Goal: Book appointment/travel/reservation

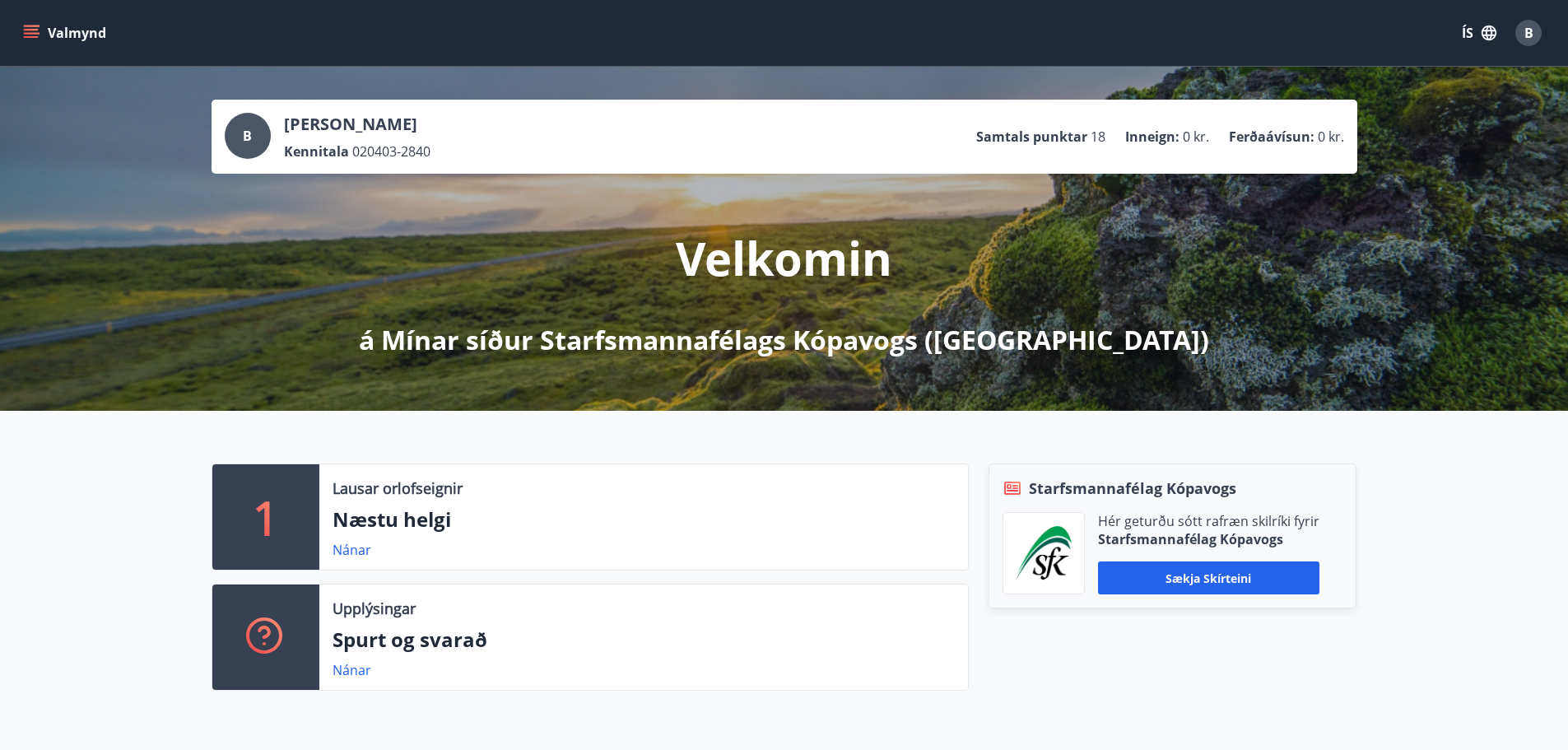
click at [59, 28] on button "Valmynd" at bounding box center [66, 33] width 93 height 30
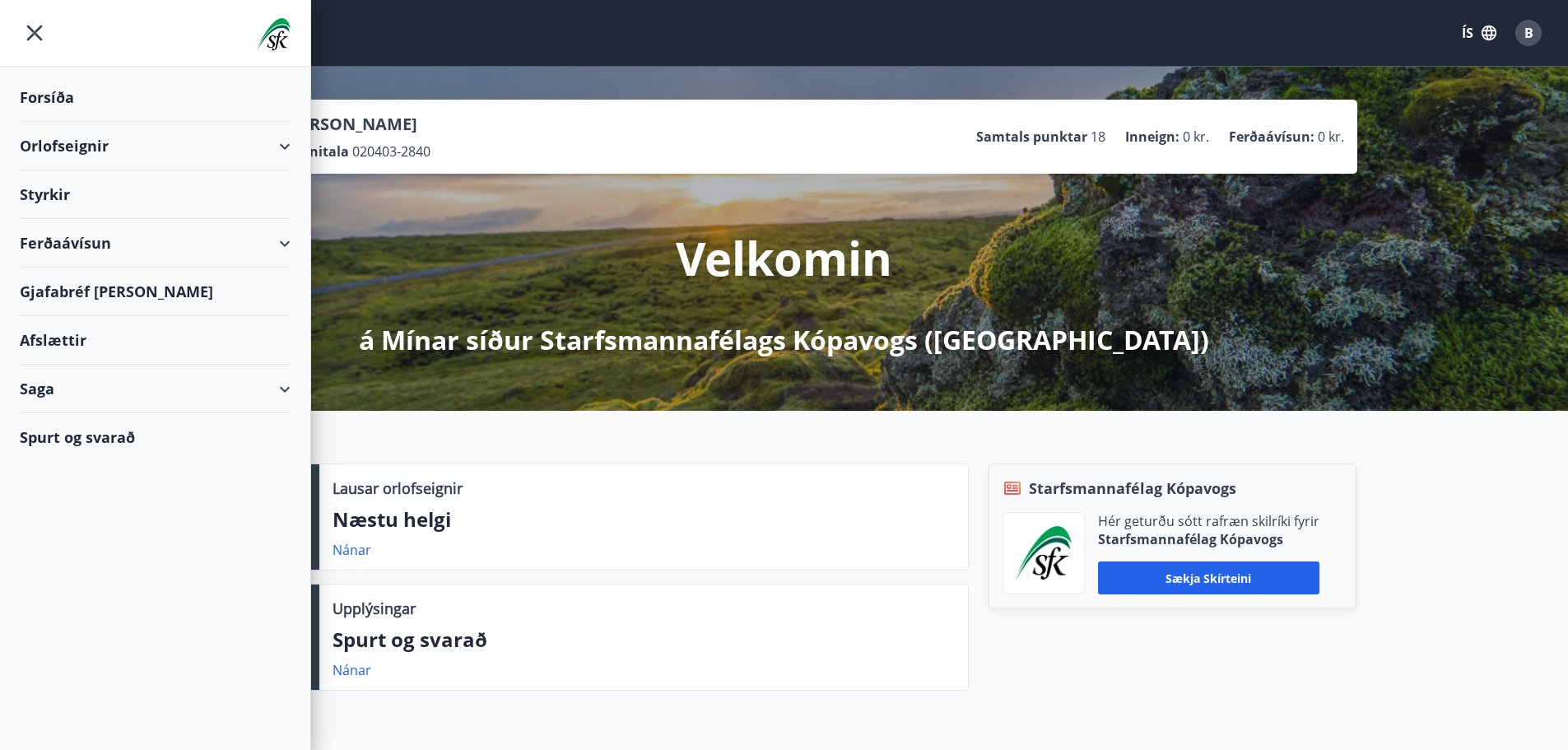
click at [281, 388] on div "Saga" at bounding box center [156, 389] width 271 height 49
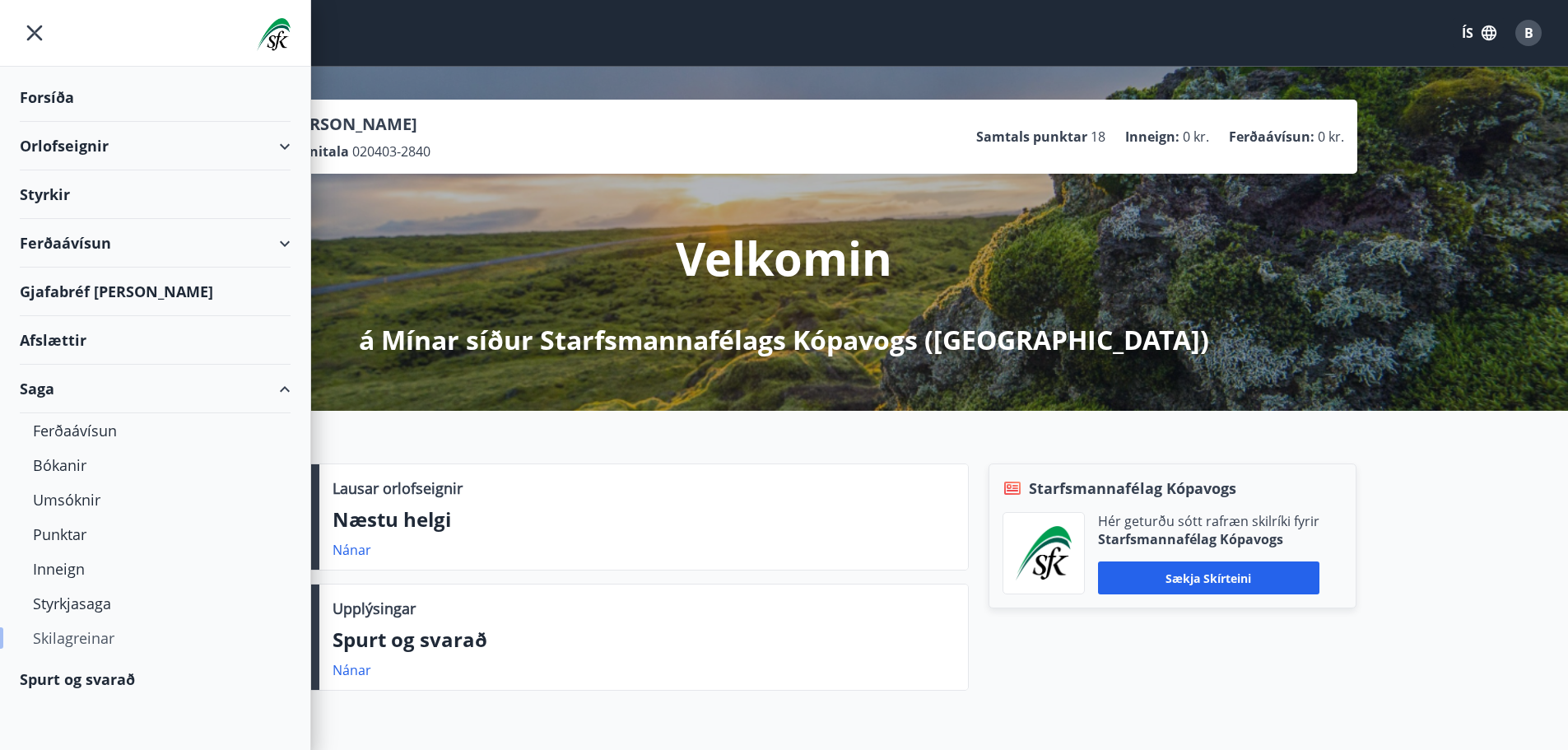
click at [94, 639] on div "Skilagreinar" at bounding box center [155, 638] width 244 height 35
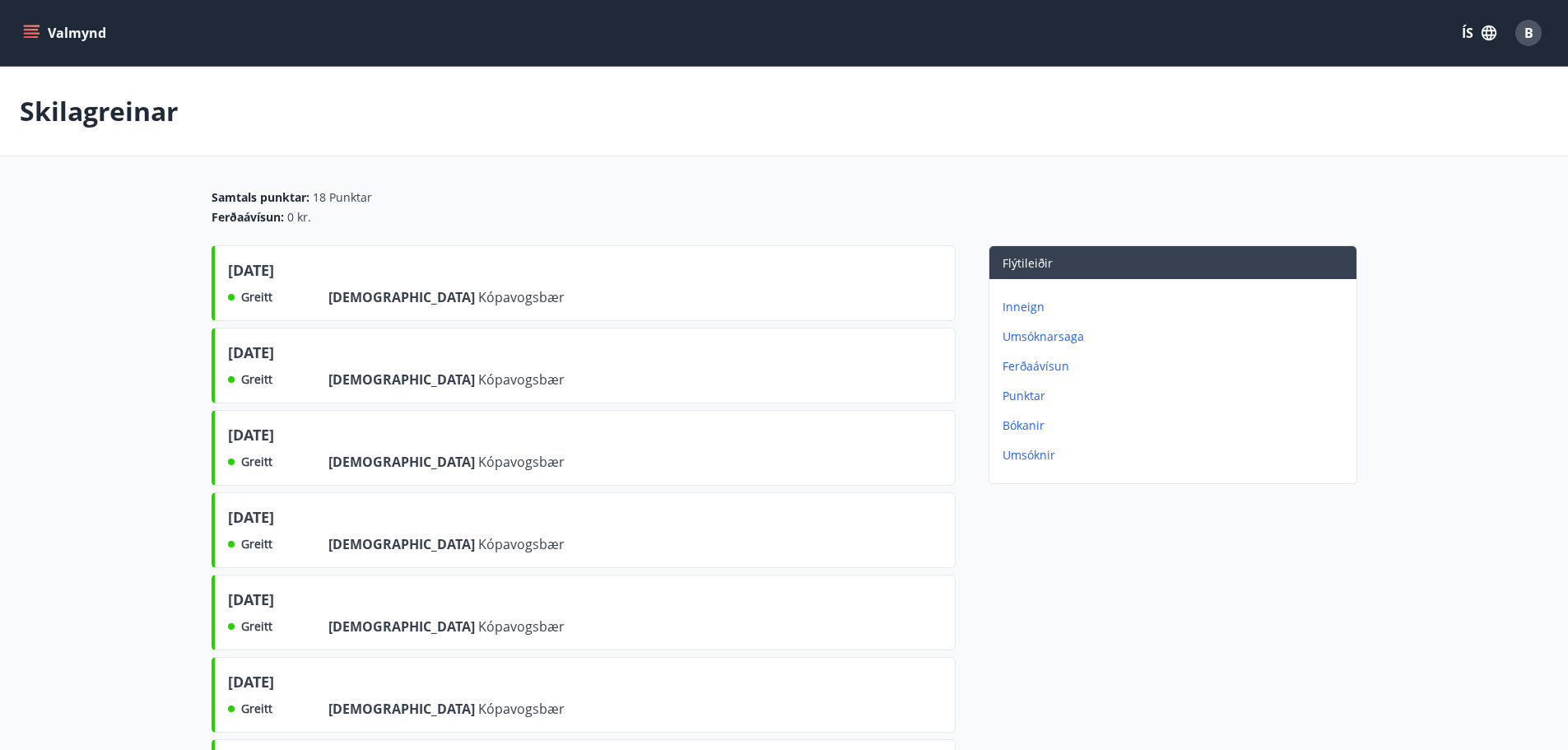
click at [577, 116] on div "Skilagreinar" at bounding box center [784, 112] width 1568 height 90
click at [78, 23] on button "Valmynd" at bounding box center [66, 33] width 93 height 30
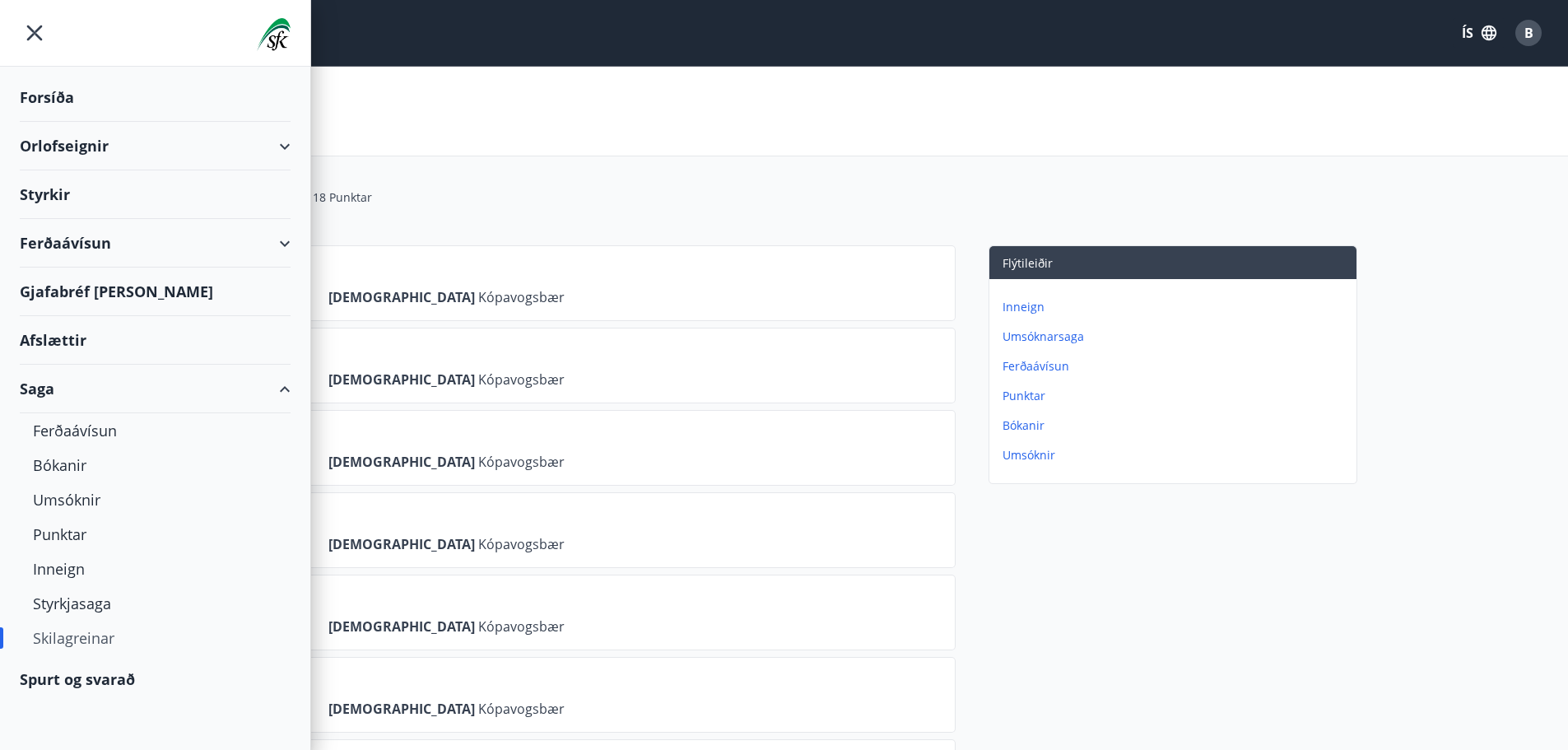
click at [36, 94] on div "Forsíða" at bounding box center [156, 97] width 271 height 49
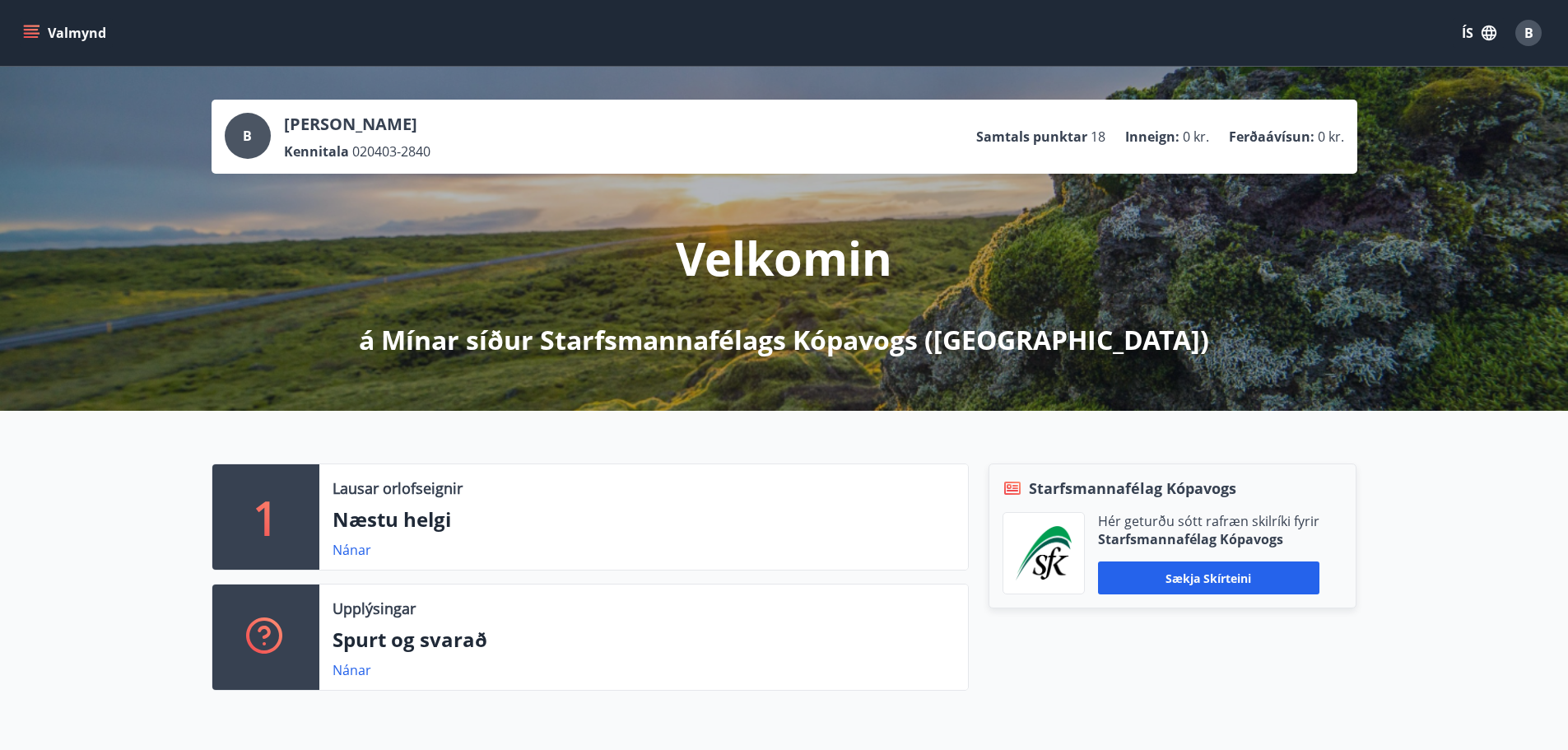
click at [71, 29] on button "Valmynd" at bounding box center [66, 33] width 93 height 30
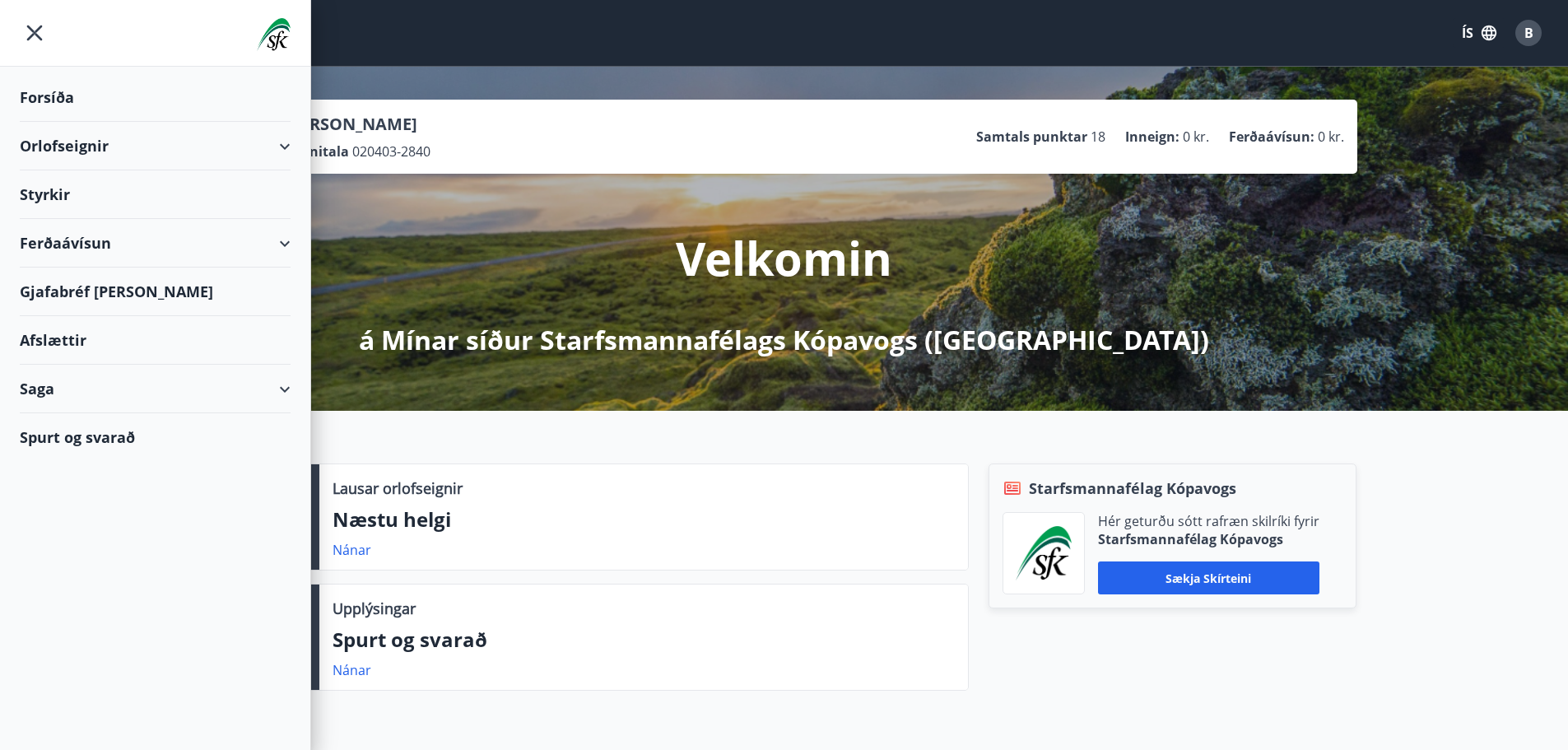
click at [48, 91] on div "Forsíða" at bounding box center [156, 97] width 271 height 49
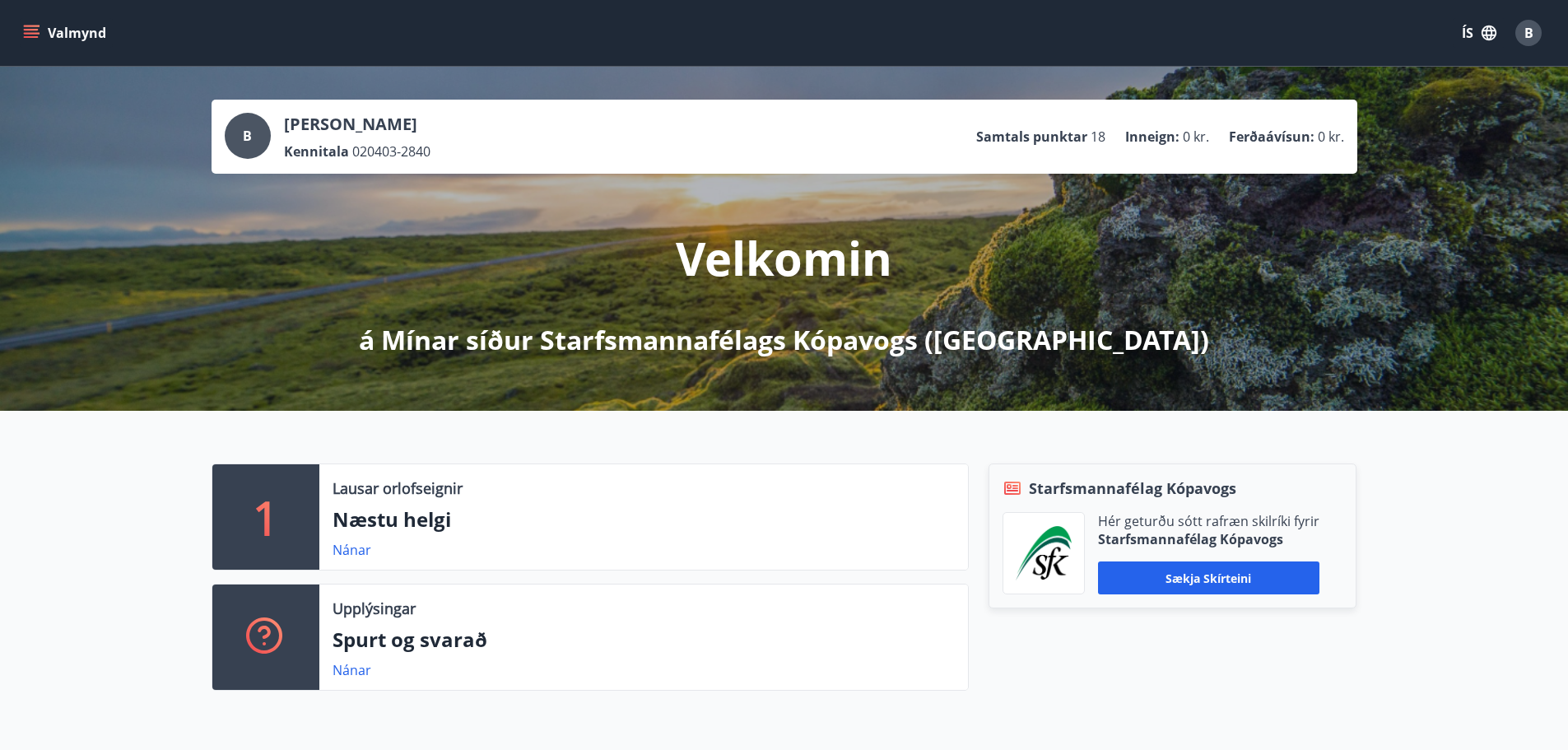
click at [83, 29] on button "Valmynd" at bounding box center [66, 33] width 93 height 30
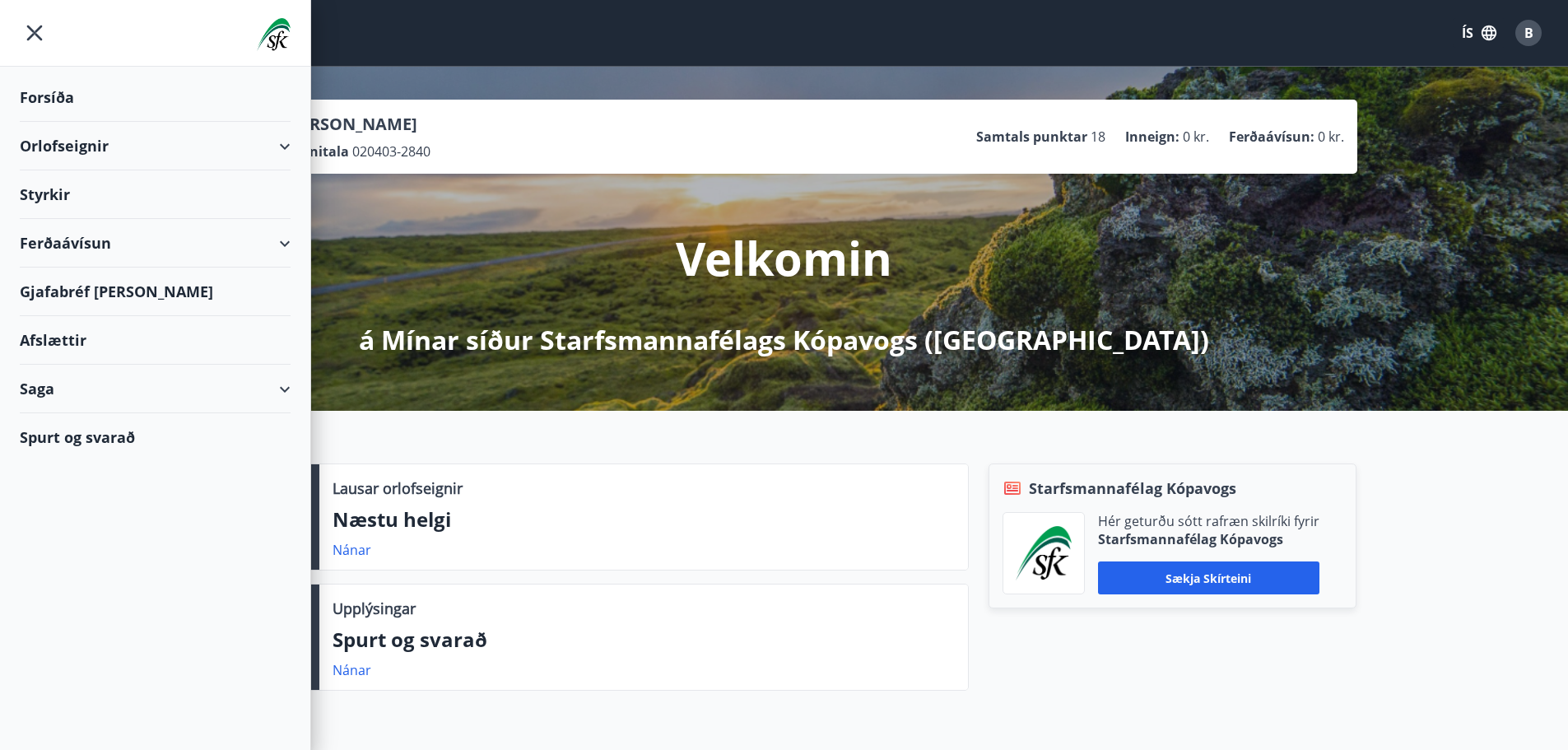
click at [281, 139] on div "Orlofseignir" at bounding box center [156, 146] width 271 height 49
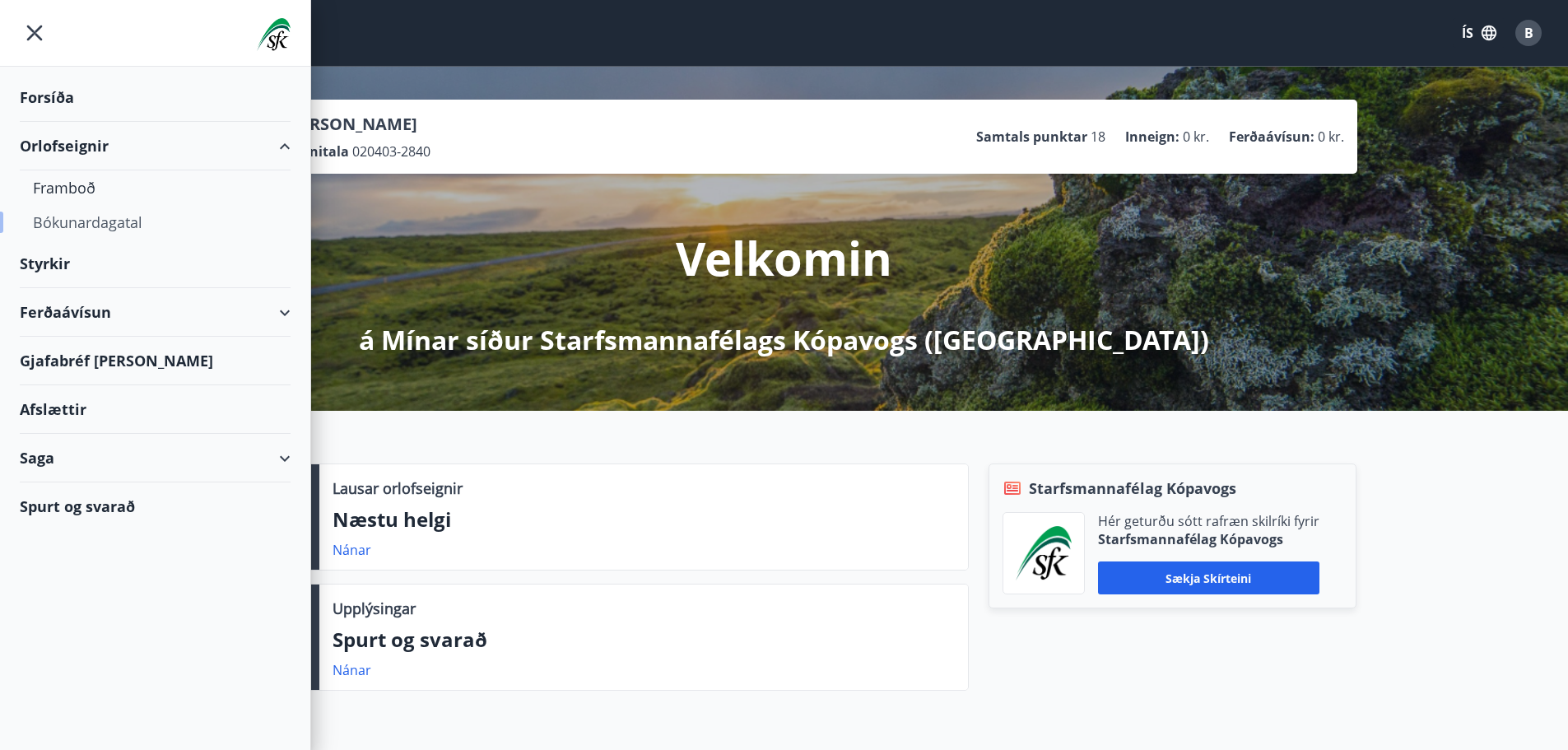
click at [102, 217] on div "Bókunardagatal" at bounding box center [155, 222] width 244 height 35
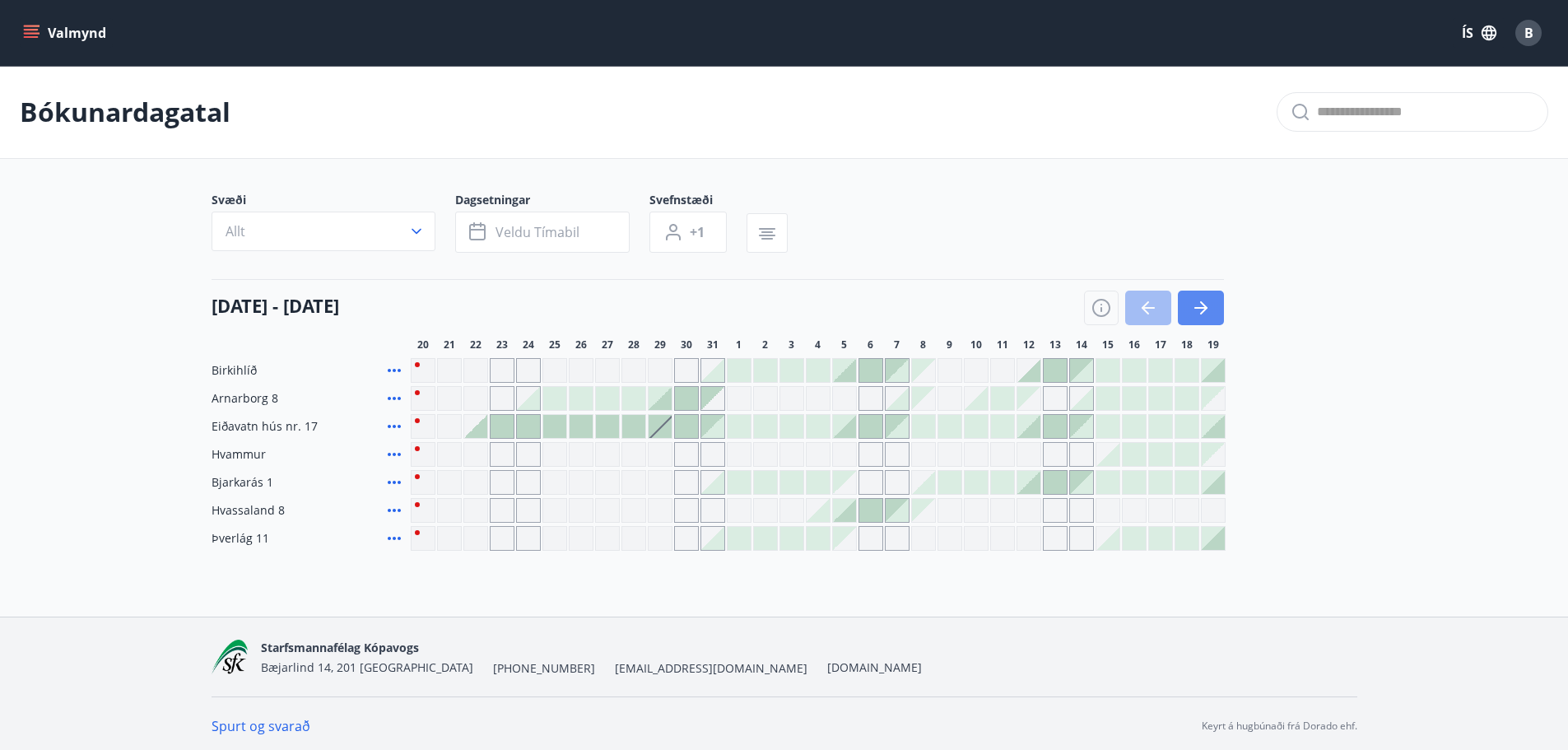
click at [1195, 306] on icon "button" at bounding box center [1201, 308] width 20 height 20
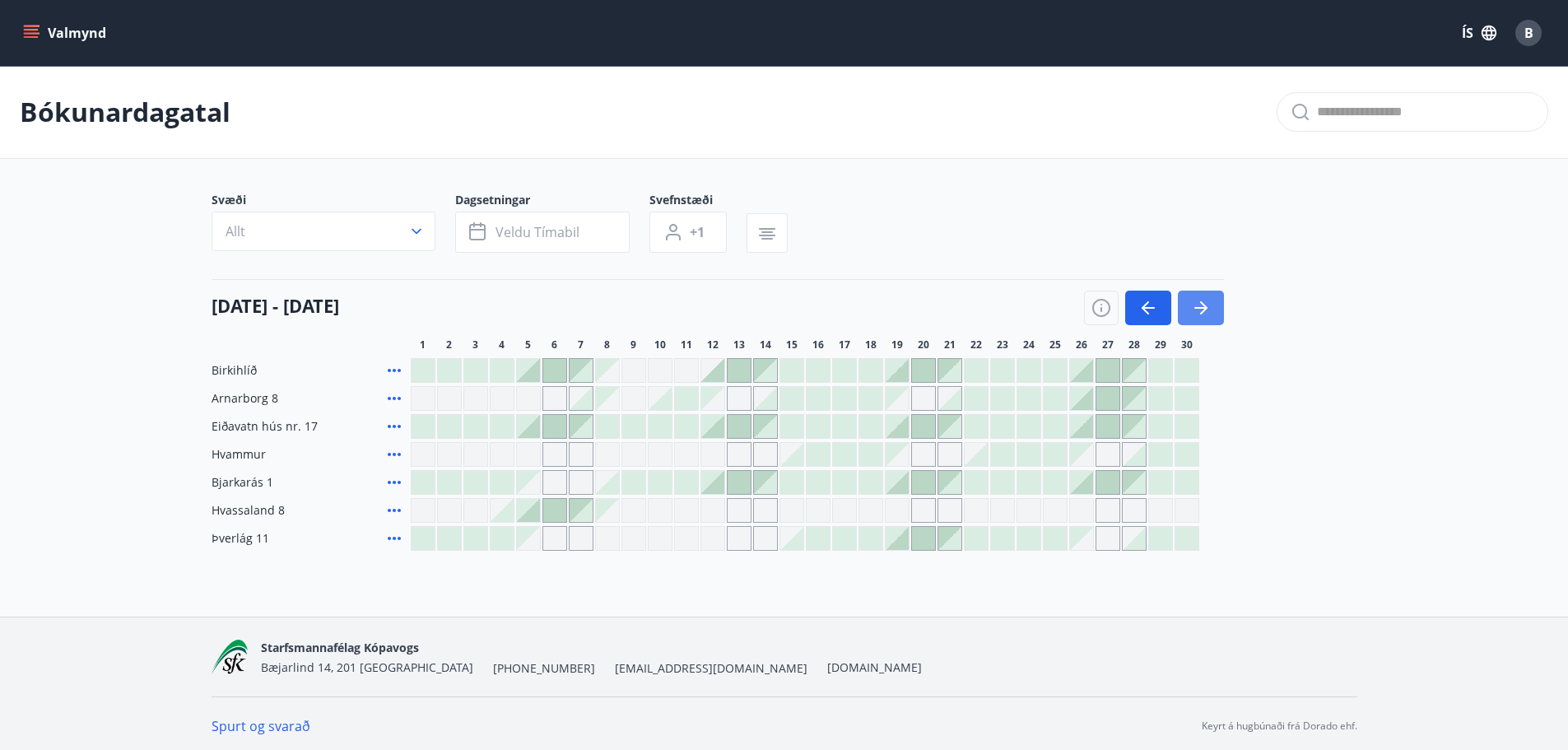
click at [1195, 306] on icon "button" at bounding box center [1201, 308] width 20 height 20
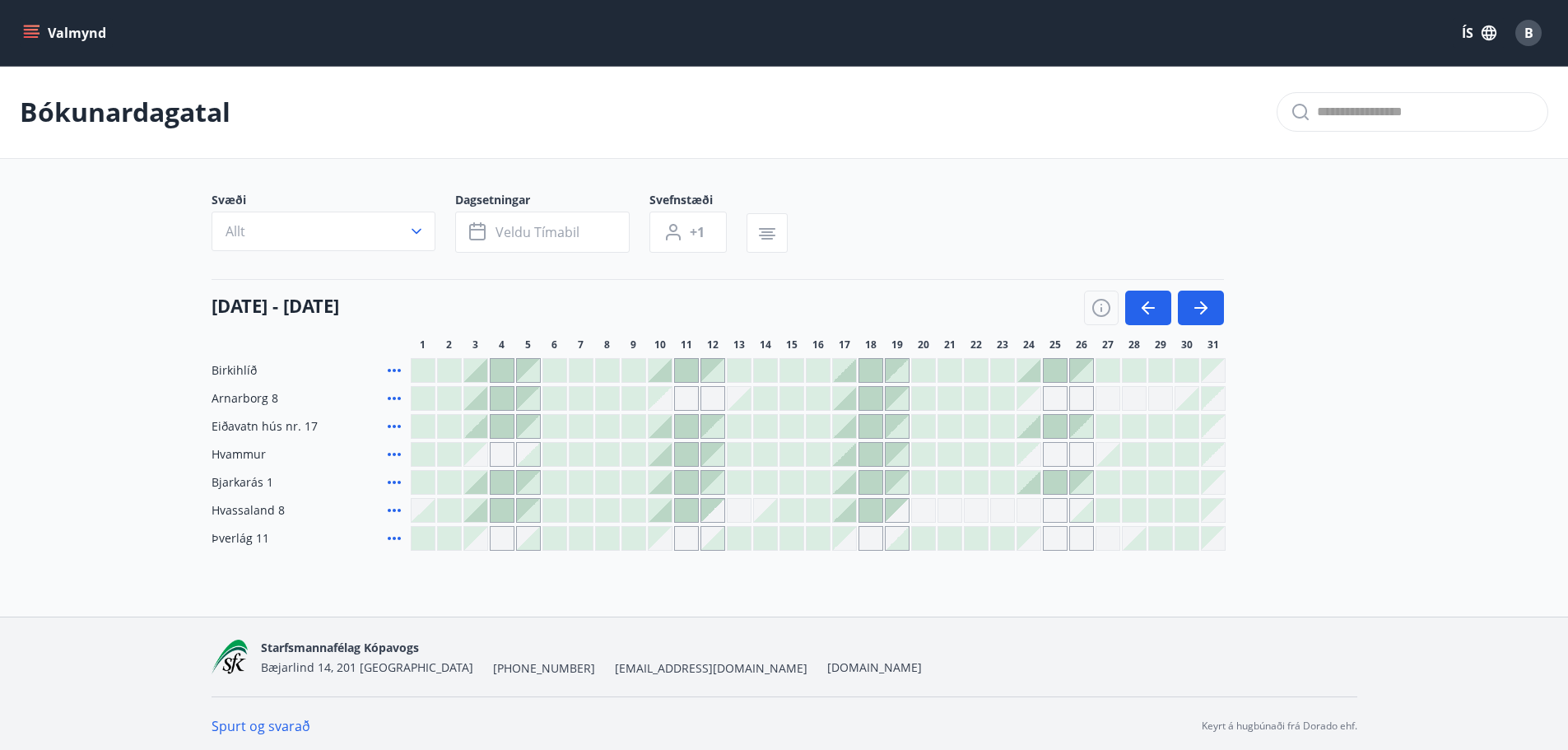
click at [921, 366] on div at bounding box center [923, 370] width 23 height 23
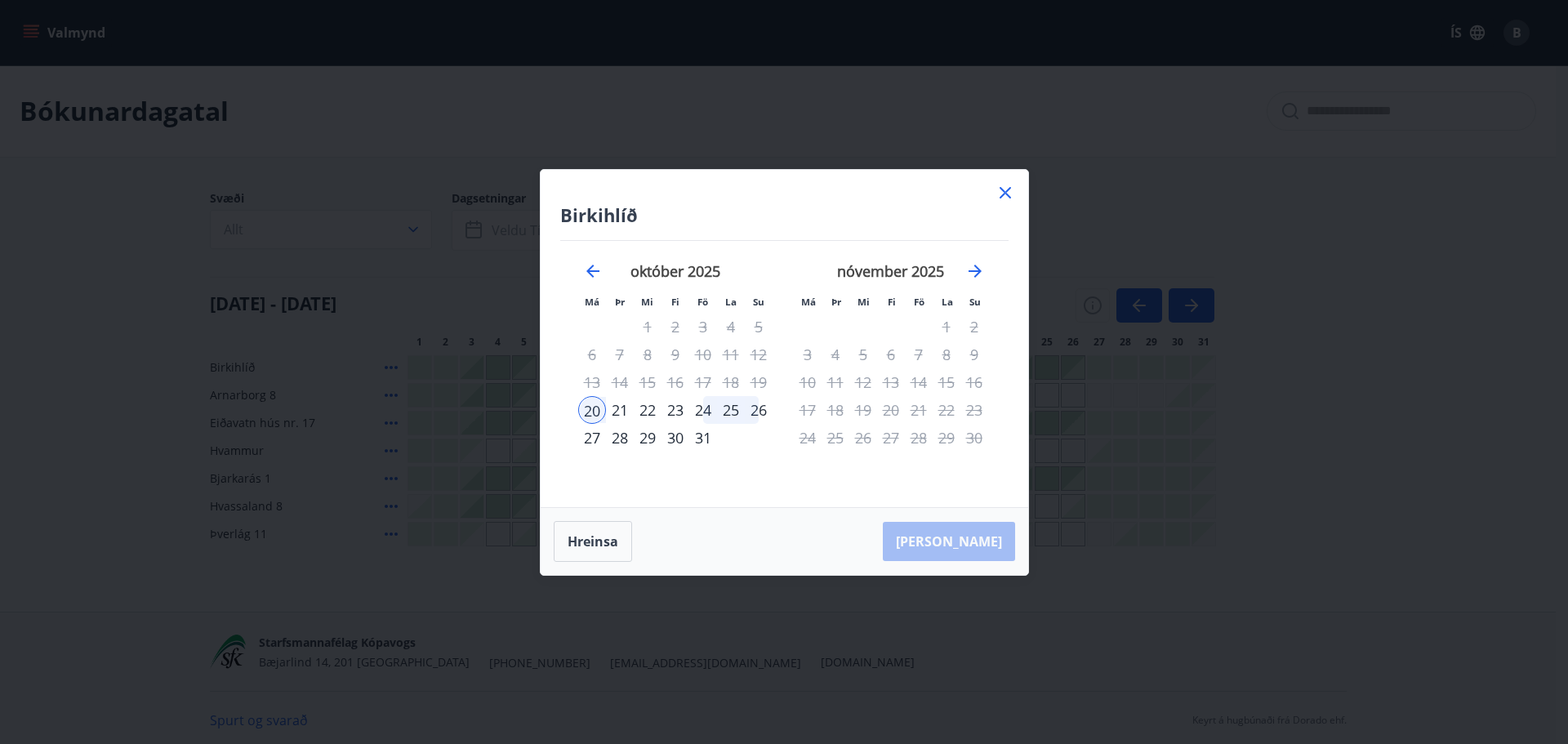
click at [648, 404] on div "22" at bounding box center [648, 410] width 28 height 28
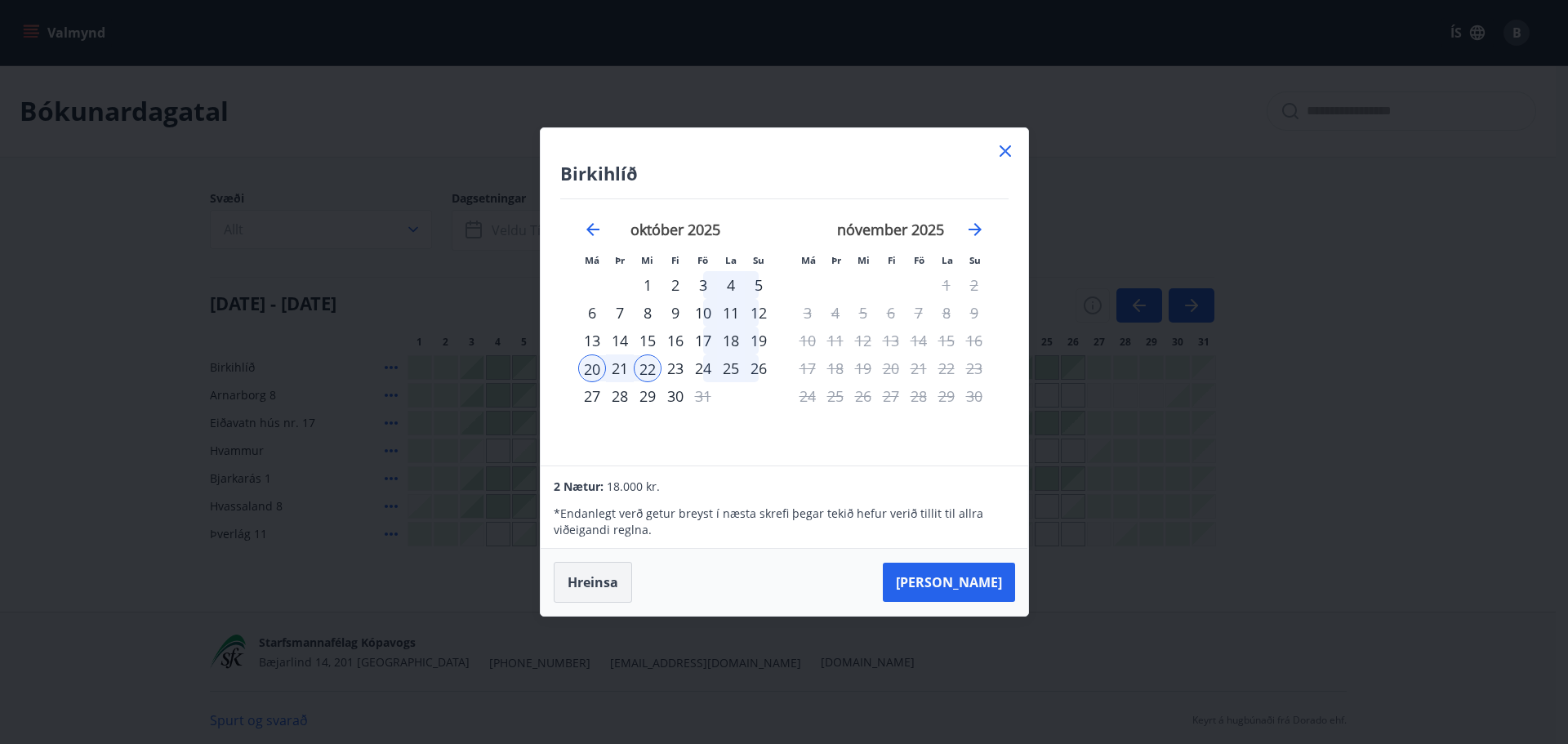
click at [611, 576] on button "Hreinsa" at bounding box center [593, 582] width 78 height 41
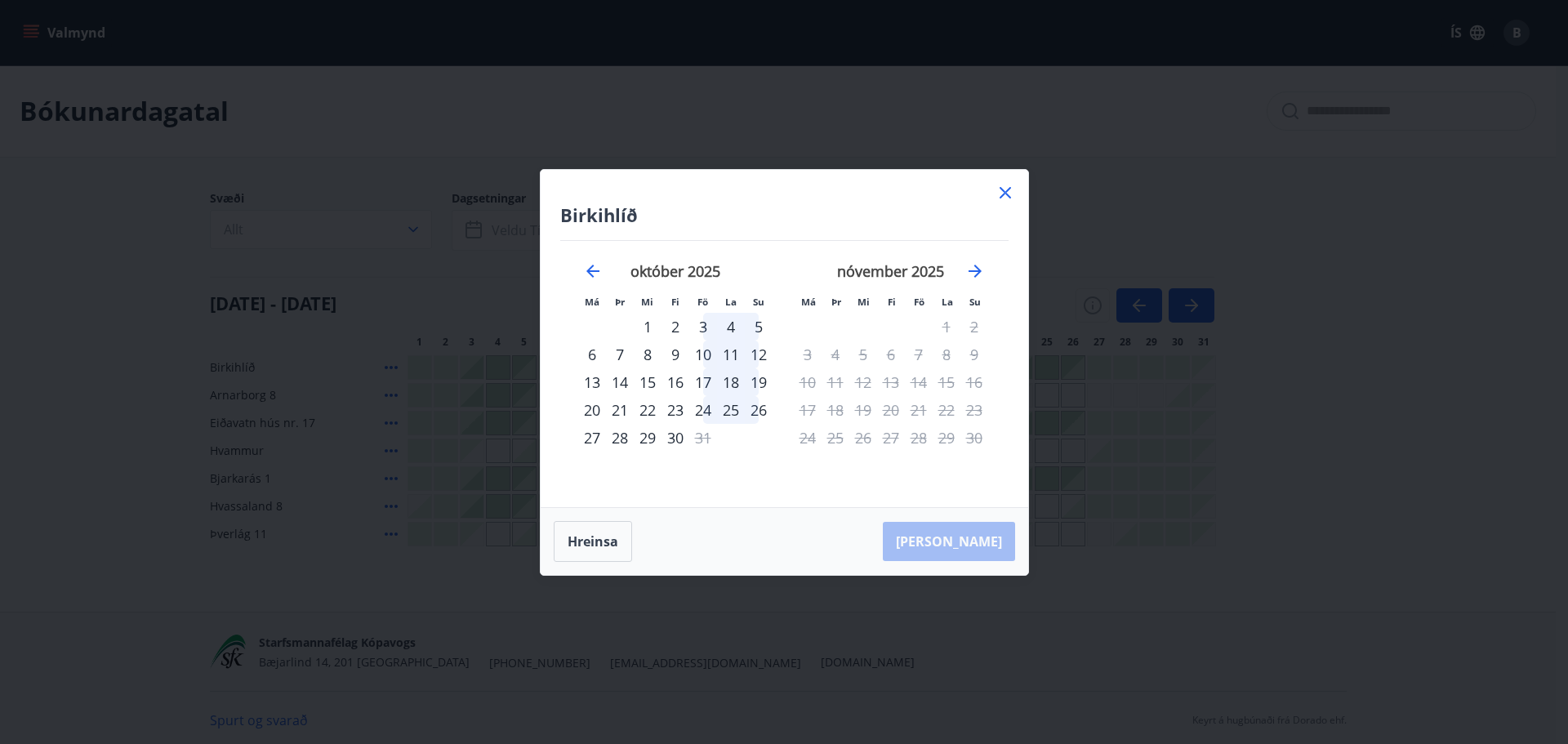
click at [999, 186] on icon at bounding box center [1006, 193] width 20 height 20
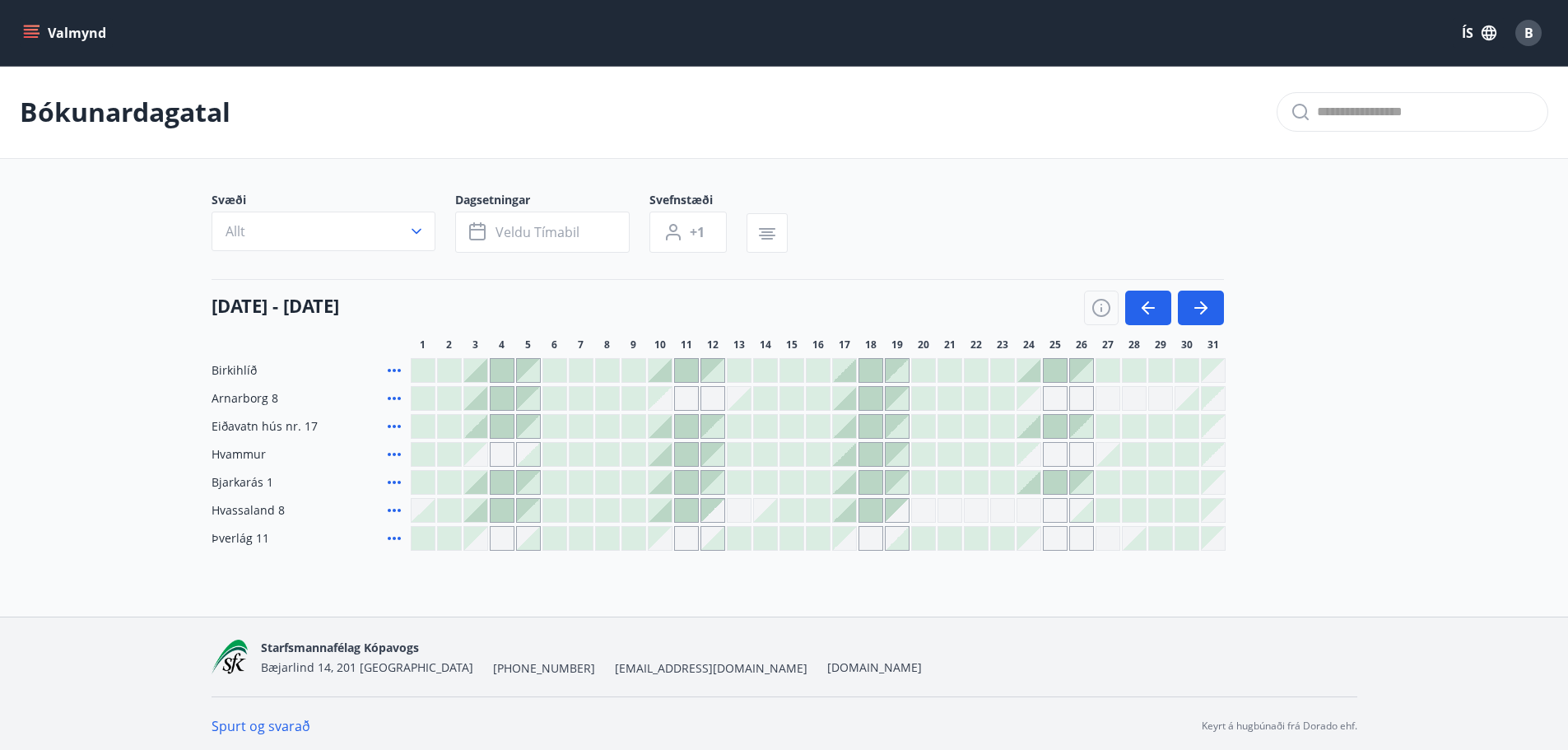
click at [755, 110] on div "Bókunardagatal" at bounding box center [784, 112] width 1568 height 93
click at [909, 224] on div "Svæði Allt Dagsetningar Veldu tímabil Svefnstæði +1" at bounding box center [784, 225] width 1145 height 68
click at [1221, 31] on div "Valmynd ÍS B" at bounding box center [784, 33] width 1528 height 40
